Goal: Task Accomplishment & Management: Manage account settings

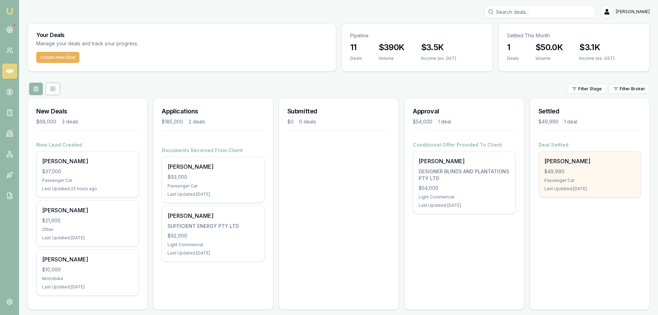
click at [437, 173] on div "$49,990" at bounding box center [589, 171] width 91 height 7
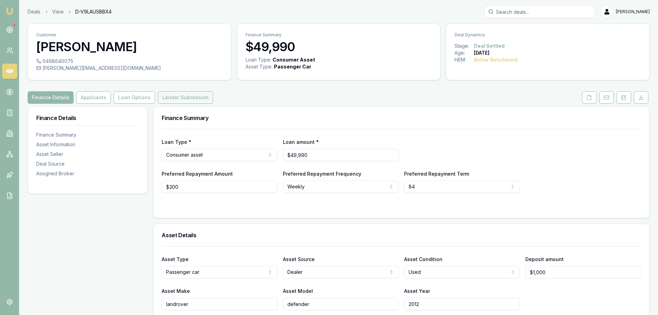
click at [179, 97] on button "Lender Submission" at bounding box center [185, 97] width 55 height 12
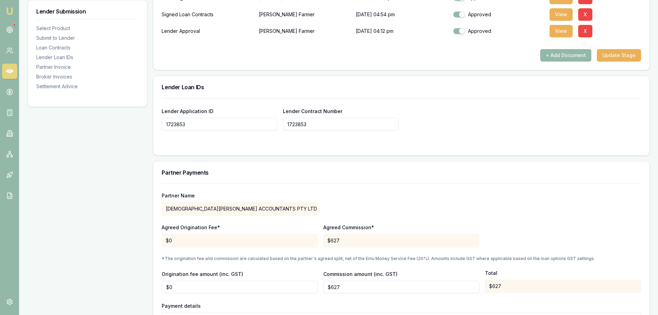
scroll to position [587, 0]
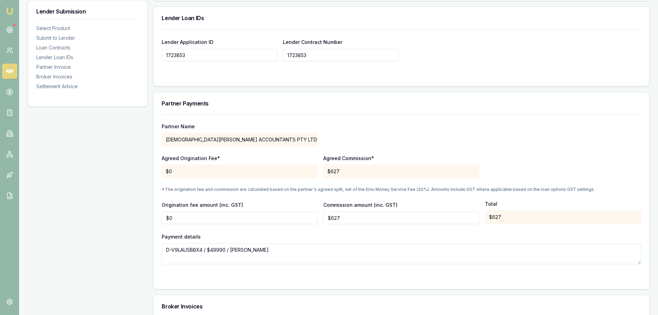
type input "627.072"
drag, startPoint x: 348, startPoint y: 214, endPoint x: 316, endPoint y: 215, distance: 31.5
click at [316, 215] on div "Origination fee amount (inc. GST) $0 Commission amount (inc. GST) 627.072 Total…" at bounding box center [401, 211] width 479 height 23
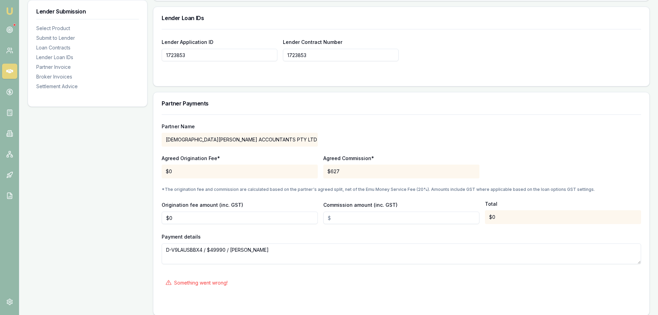
click at [333, 220] on input "Commission amount (inc. GST)" at bounding box center [401, 217] width 156 height 12
click at [333, 216] on input "Commission amount (inc. GST)" at bounding box center [401, 217] width 156 height 12
click at [331, 216] on input "Commission amount (inc. GST)" at bounding box center [401, 217] width 156 height 12
click at [331, 217] on input "Commission amount (inc. GST)" at bounding box center [401, 217] width 156 height 12
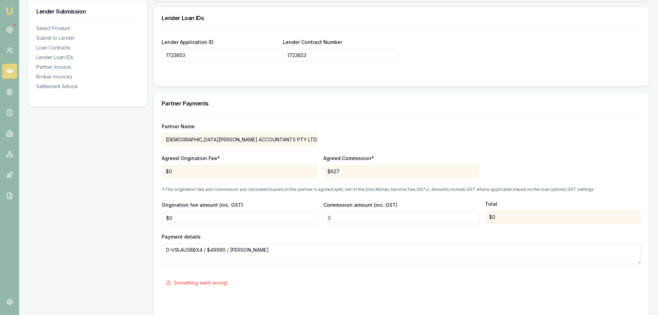
click at [331, 217] on input "Commission amount (inc. GST)" at bounding box center [401, 217] width 156 height 12
click at [332, 219] on input "Commission amount (inc. GST)" at bounding box center [401, 217] width 156 height 12
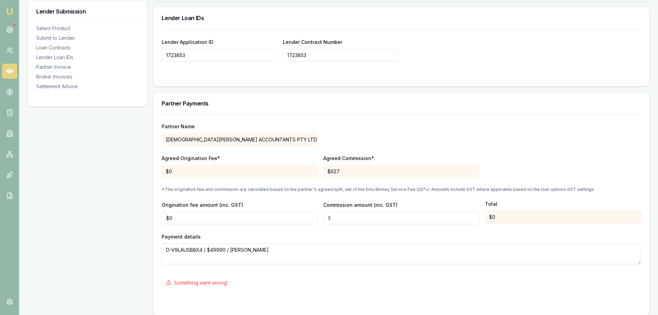
click at [336, 219] on input "Commission amount (inc. GST)" at bounding box center [401, 217] width 156 height 12
type input "$450"
click at [359, 235] on div "Payment details D-V9LAUSBBX4 / $49990 / Dillon Farmer" at bounding box center [401, 248] width 479 height 32
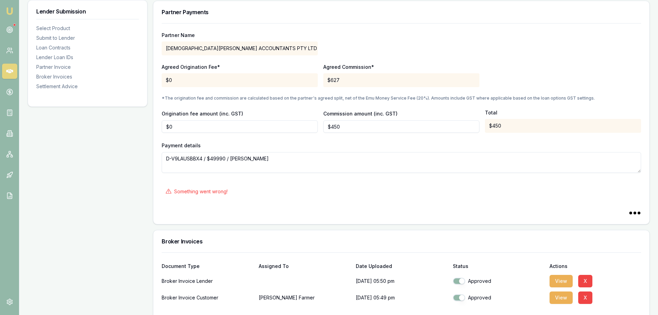
scroll to position [691, 0]
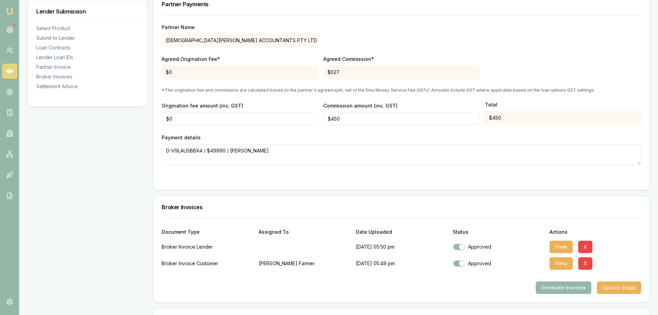
scroll to position [721, 0]
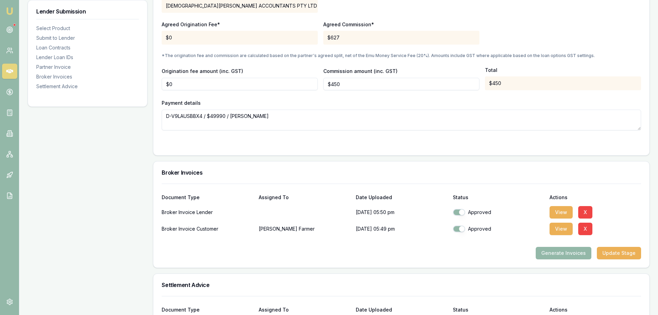
click at [492, 243] on div at bounding box center [401, 241] width 479 height 11
click at [7, 32] on icon at bounding box center [9, 29] width 7 height 7
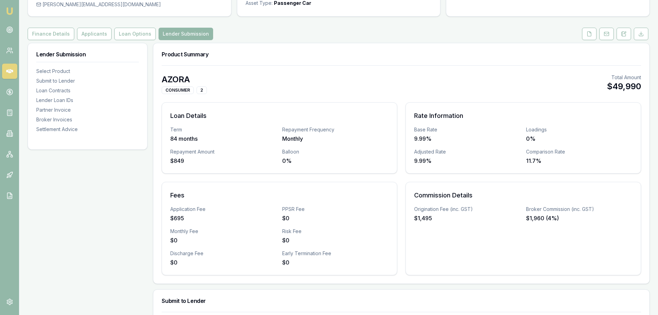
scroll to position [69, 0]
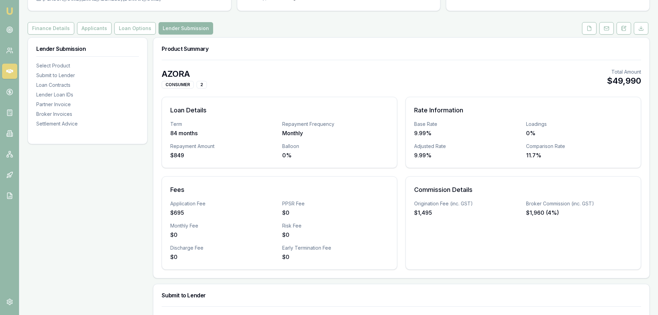
click at [2, 22] on link at bounding box center [9, 29] width 15 height 15
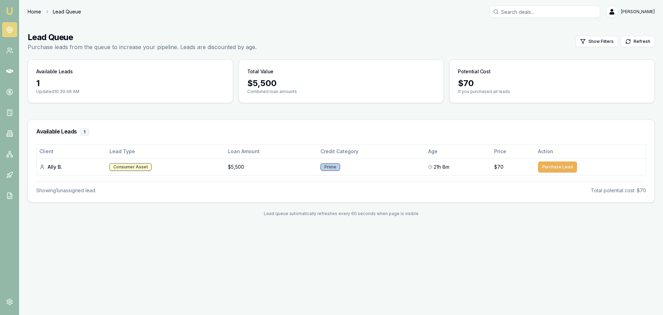
click at [32, 11] on link "Home" at bounding box center [34, 11] width 13 height 7
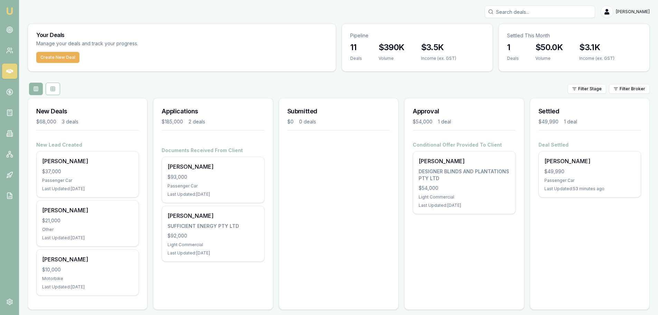
click at [351, 23] on div "Evette Abdo Toggle Menu Your Deals Manage your deals and track your progress. C…" at bounding box center [338, 161] width 639 height 310
drag, startPoint x: 634, startPoint y: 0, endPoint x: 471, endPoint y: 273, distance: 318.0
click at [471, 273] on div "Approval $54,000 1 deal Conditional Offer Provided To Client Bradely Rix DESIGN…" at bounding box center [464, 204] width 120 height 212
click at [10, 29] on circle at bounding box center [9, 29] width 1 height 1
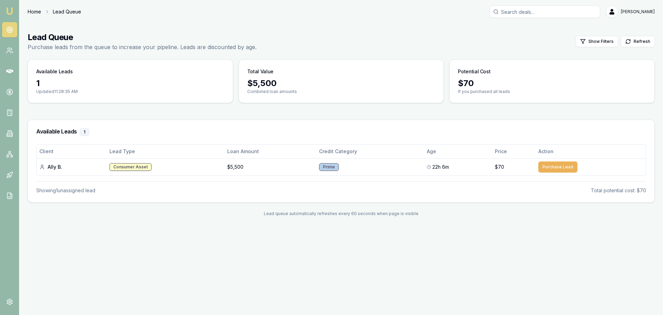
click at [37, 12] on link "Home" at bounding box center [34, 11] width 13 height 7
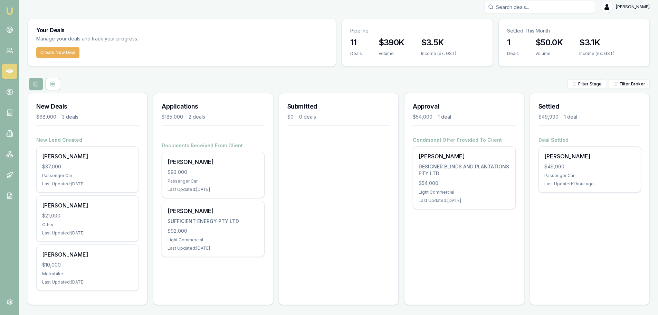
scroll to position [6, 0]
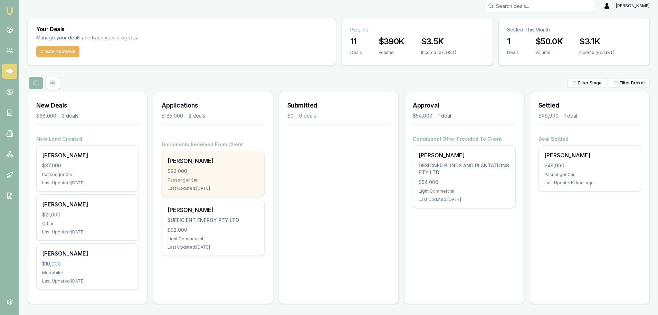
click at [201, 169] on div "$93,000" at bounding box center [213, 171] width 91 height 7
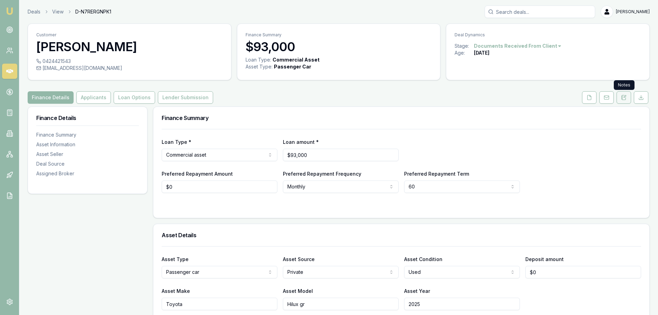
click at [625, 95] on icon at bounding box center [624, 98] width 6 height 6
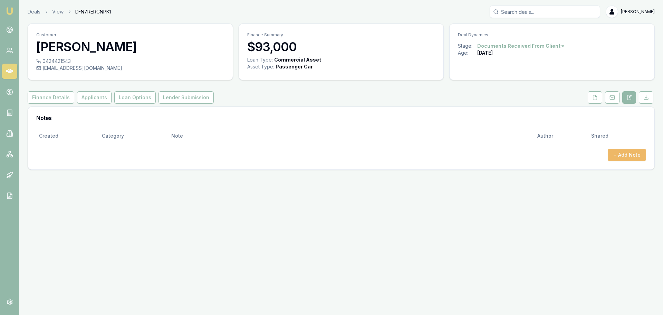
click at [623, 153] on button "+ Add Note" at bounding box center [627, 155] width 38 height 12
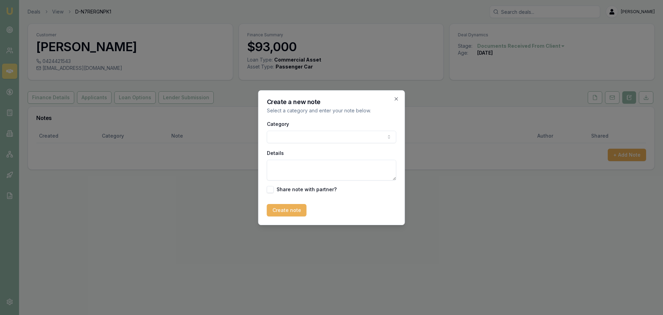
click at [288, 134] on body "Emu Broker Deals View D-N7RERGNPK1 [PERSON_NAME] Menu Customer [PERSON_NAME] 04…" at bounding box center [331, 157] width 663 height 315
click at [282, 166] on textarea "Details" at bounding box center [332, 170] width 130 height 21
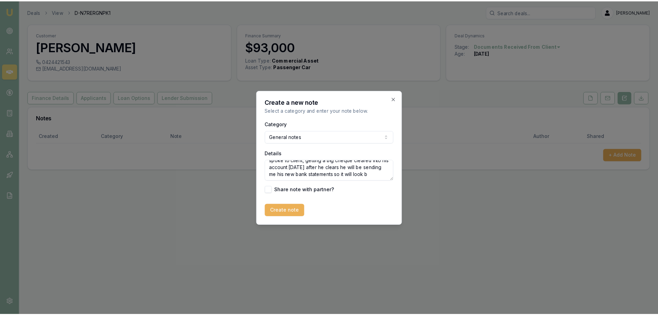
scroll to position [10, 0]
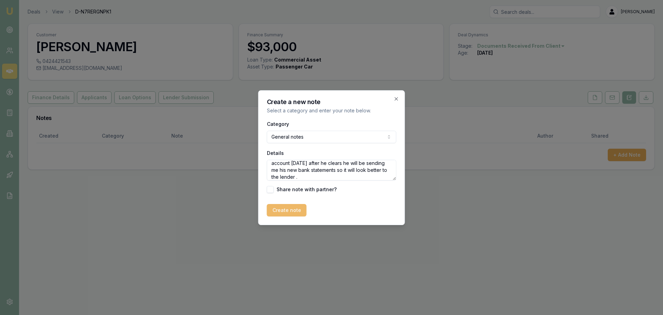
type textarea "spoke to client, getting a big cheque cleared into his account [DATE] after he …"
click at [296, 206] on button "Create note" at bounding box center [287, 210] width 40 height 12
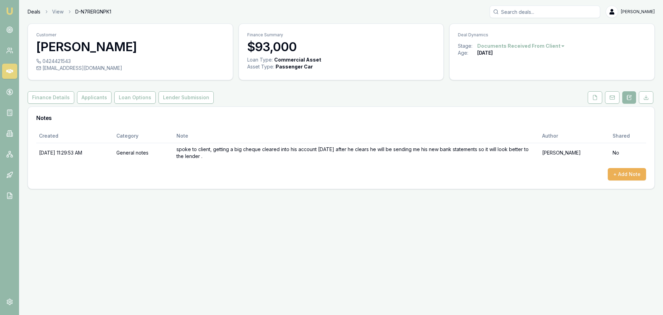
click at [31, 11] on link "Deals" at bounding box center [34, 11] width 13 height 7
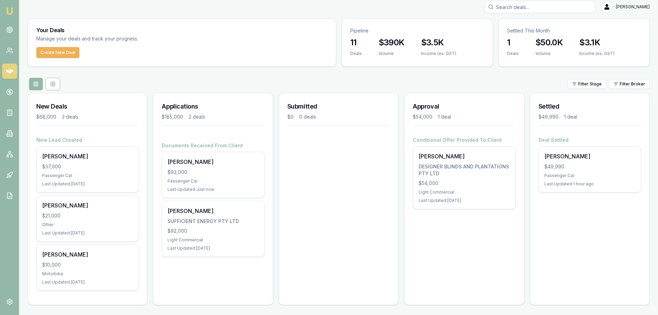
scroll to position [6, 0]
